Goal: Task Accomplishment & Management: Use online tool/utility

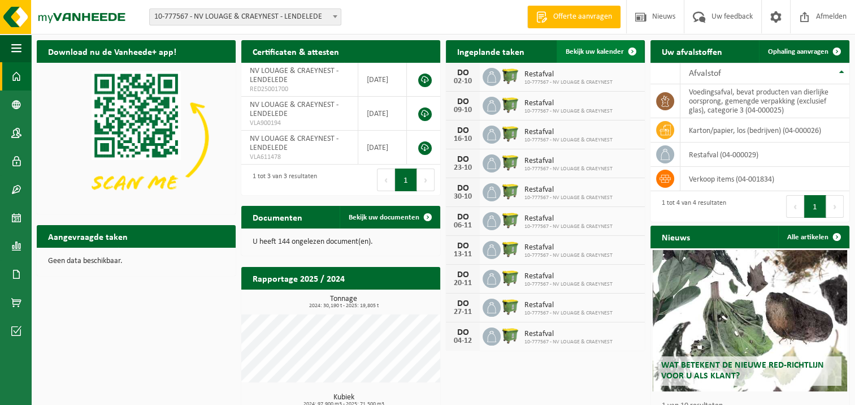
click at [595, 51] on span "Bekijk uw kalender" at bounding box center [595, 51] width 58 height 7
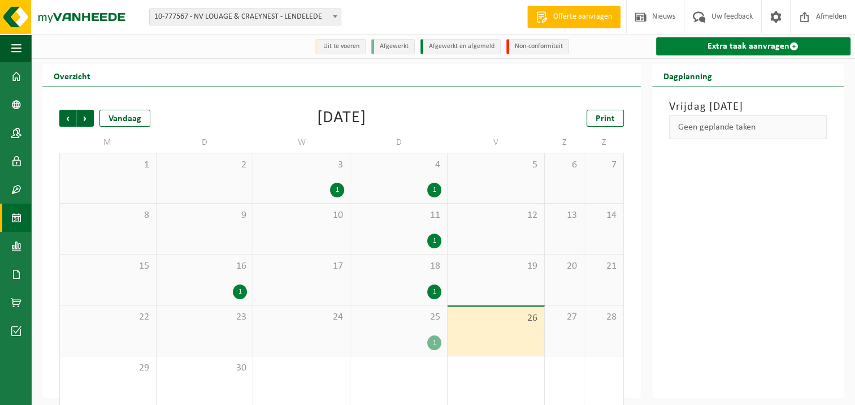
click at [771, 45] on link "Extra taak aanvragen" at bounding box center [753, 46] width 195 height 18
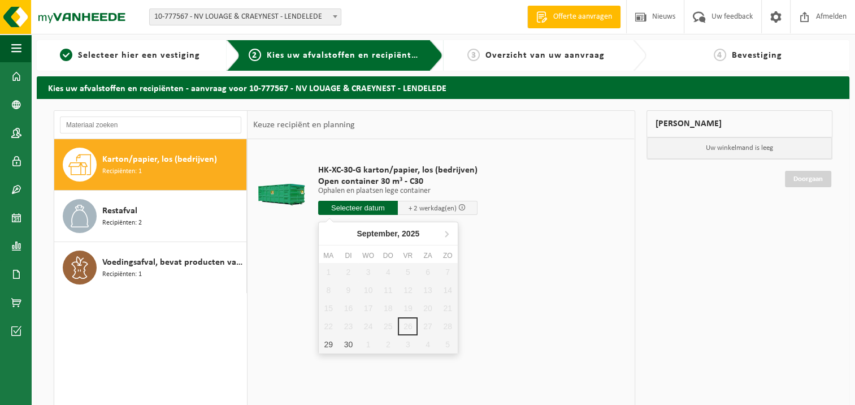
click at [384, 208] on input "text" at bounding box center [358, 208] width 80 height 14
click at [332, 346] on div "29" at bounding box center [329, 344] width 20 height 18
type input "Van 2025-09-29"
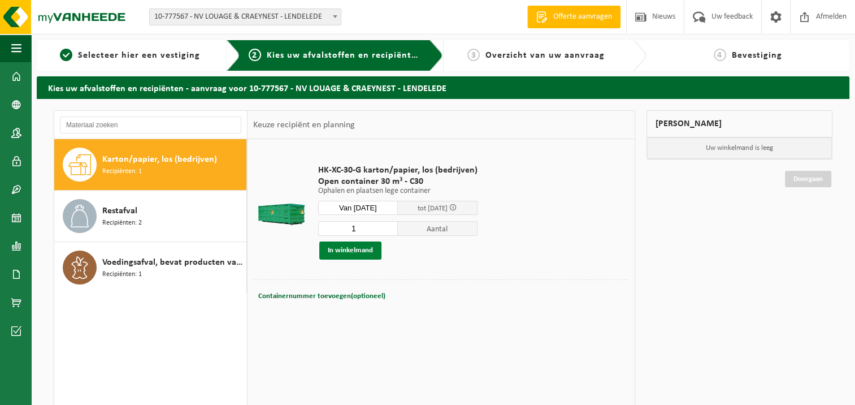
click at [332, 250] on button "In winkelmand" at bounding box center [350, 250] width 62 height 18
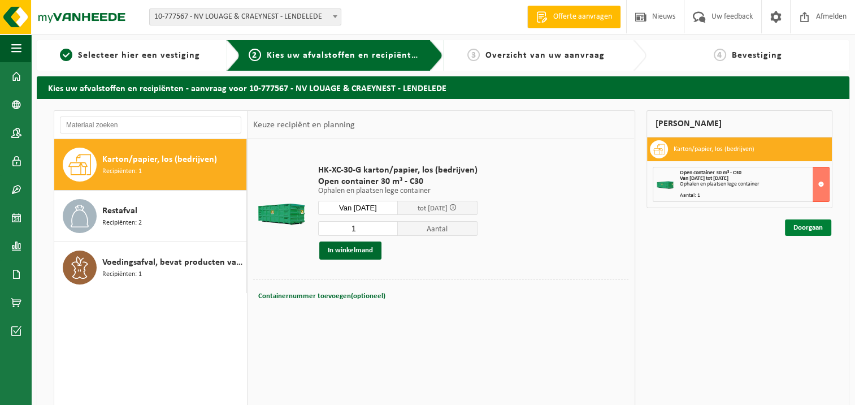
click at [807, 226] on link "Doorgaan" at bounding box center [808, 227] width 46 height 16
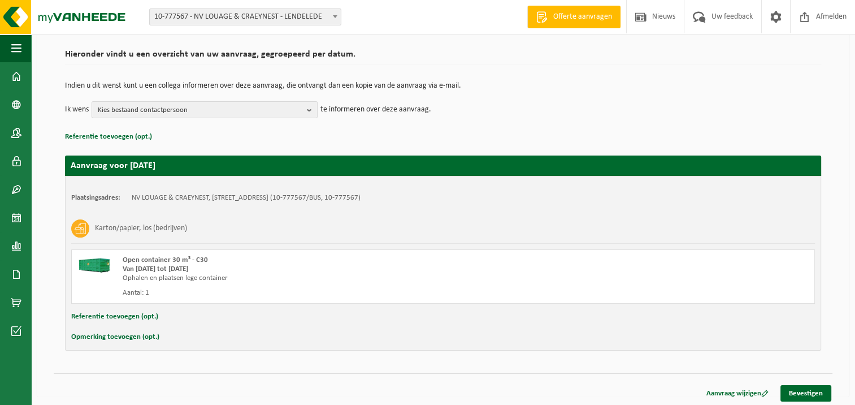
scroll to position [79, 0]
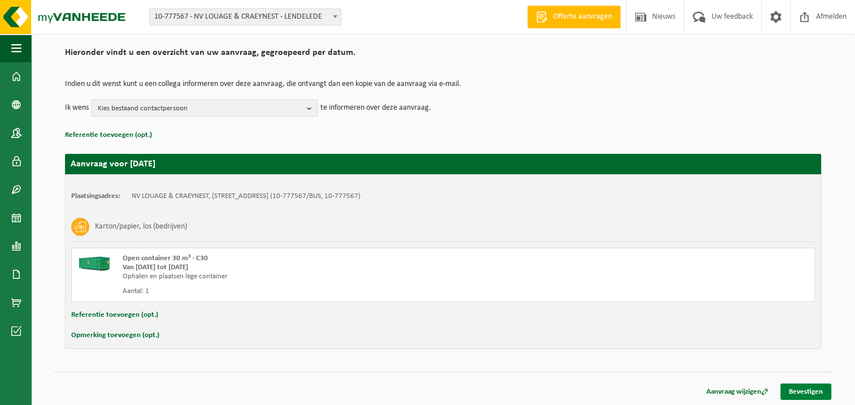
click at [801, 388] on link "Bevestigen" at bounding box center [805, 391] width 51 height 16
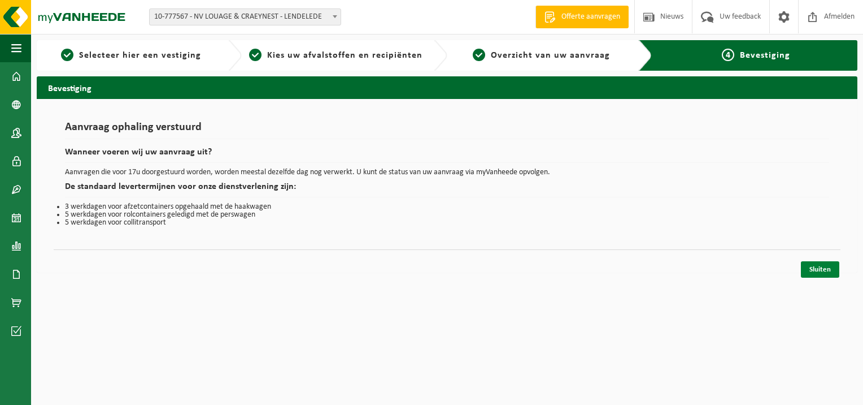
click at [811, 269] on link "Sluiten" at bounding box center [820, 269] width 38 height 16
